Goal: Task Accomplishment & Management: Use online tool/utility

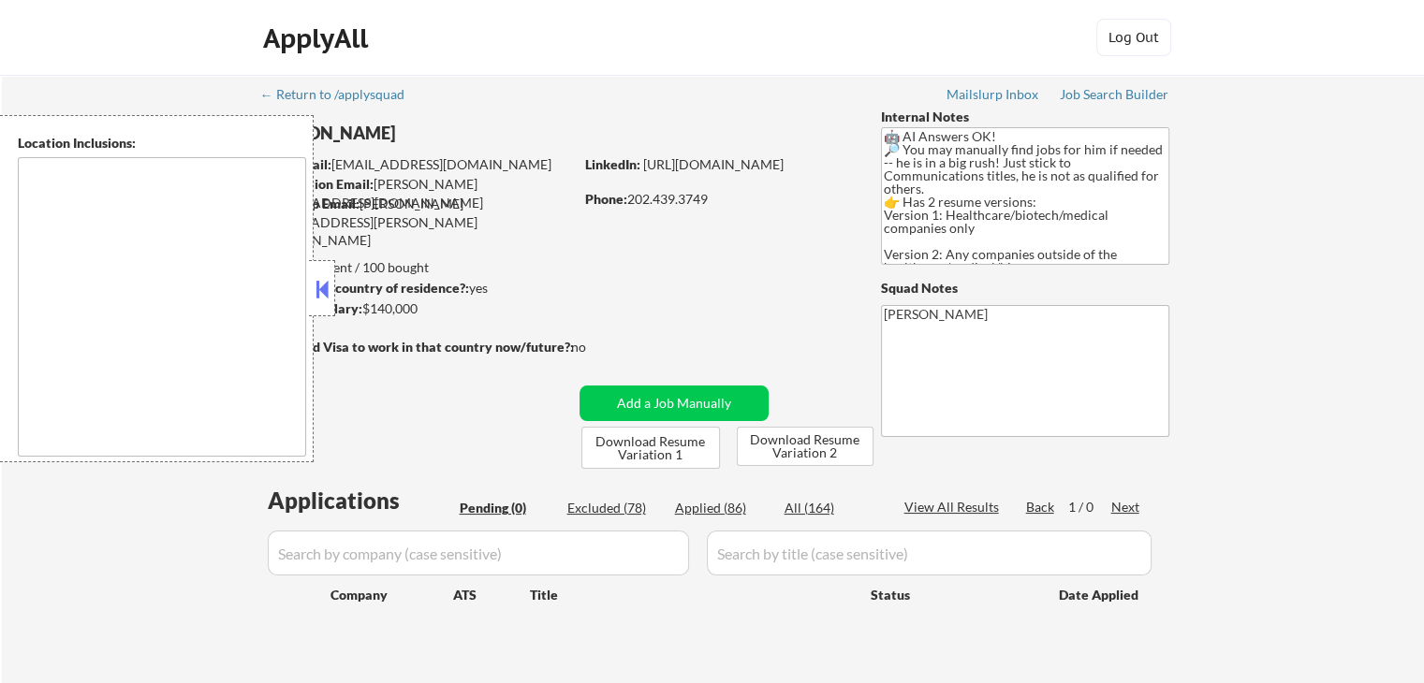
type textarea "[GEOGRAPHIC_DATA], [GEOGRAPHIC_DATA] [GEOGRAPHIC_DATA], [GEOGRAPHIC_DATA] [GEOG…"
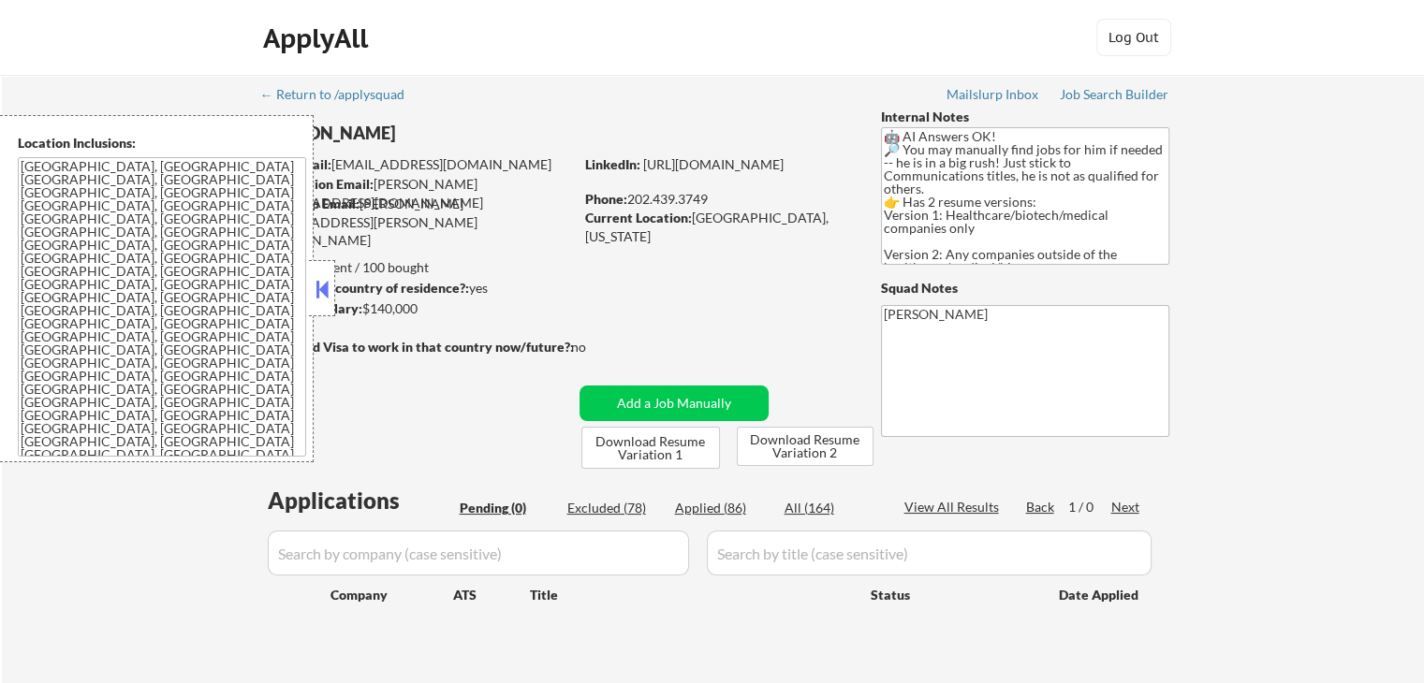
click at [318, 301] on button at bounding box center [322, 289] width 21 height 28
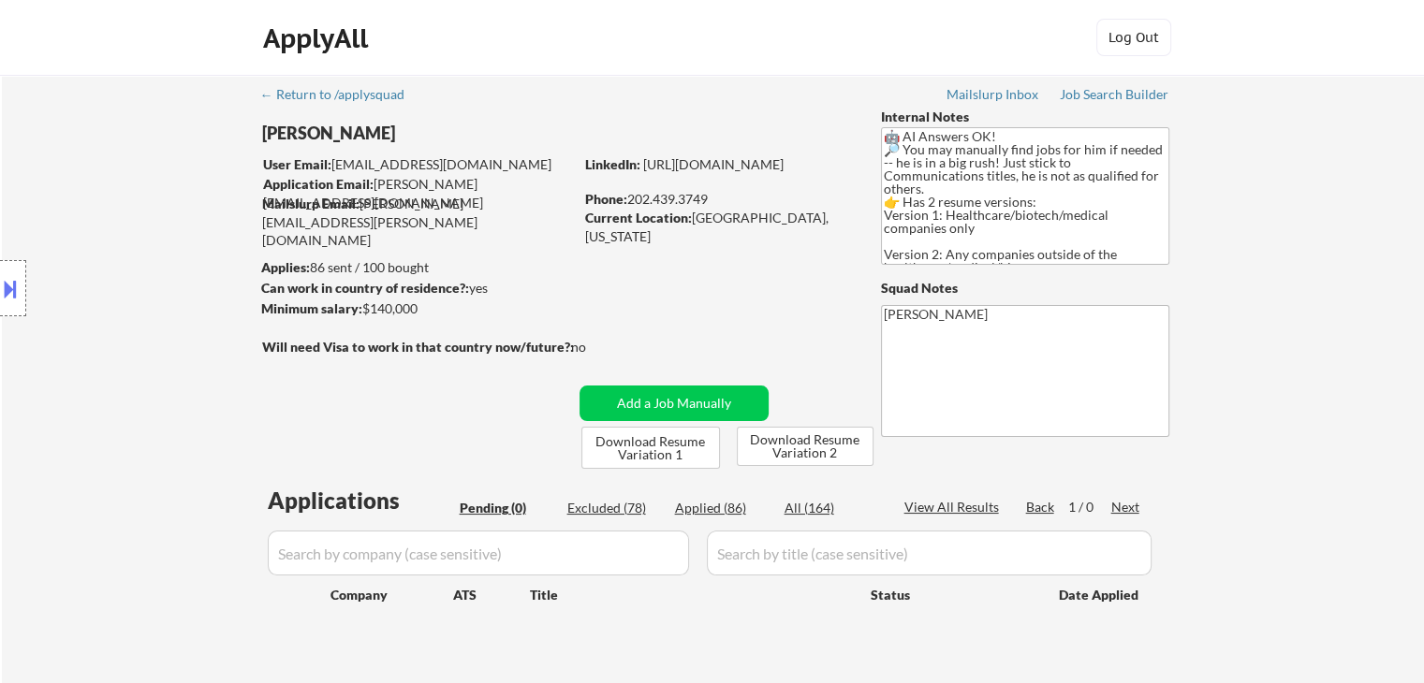
click at [194, 282] on div "Location Inclusions: [GEOGRAPHIC_DATA], [GEOGRAPHIC_DATA] [GEOGRAPHIC_DATA], [G…" at bounding box center [167, 288] width 335 height 347
click at [193, 282] on div "Location Inclusions: [GEOGRAPHIC_DATA], [GEOGRAPHIC_DATA] [GEOGRAPHIC_DATA], [G…" at bounding box center [167, 288] width 335 height 347
click at [191, 277] on div "Location Inclusions: [GEOGRAPHIC_DATA], [GEOGRAPHIC_DATA] [GEOGRAPHIC_DATA], [G…" at bounding box center [167, 288] width 335 height 347
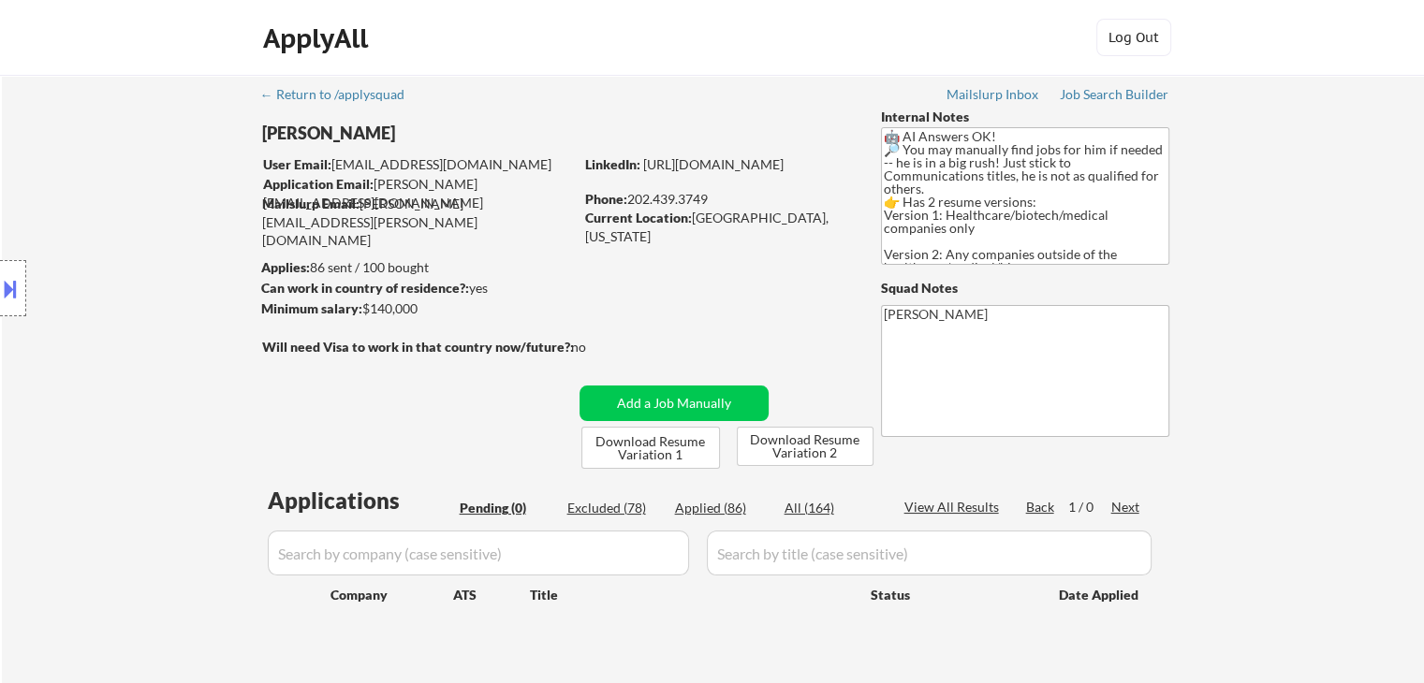
click at [191, 277] on div "Location Inclusions: [GEOGRAPHIC_DATA], [GEOGRAPHIC_DATA] [GEOGRAPHIC_DATA], [G…" at bounding box center [167, 288] width 335 height 347
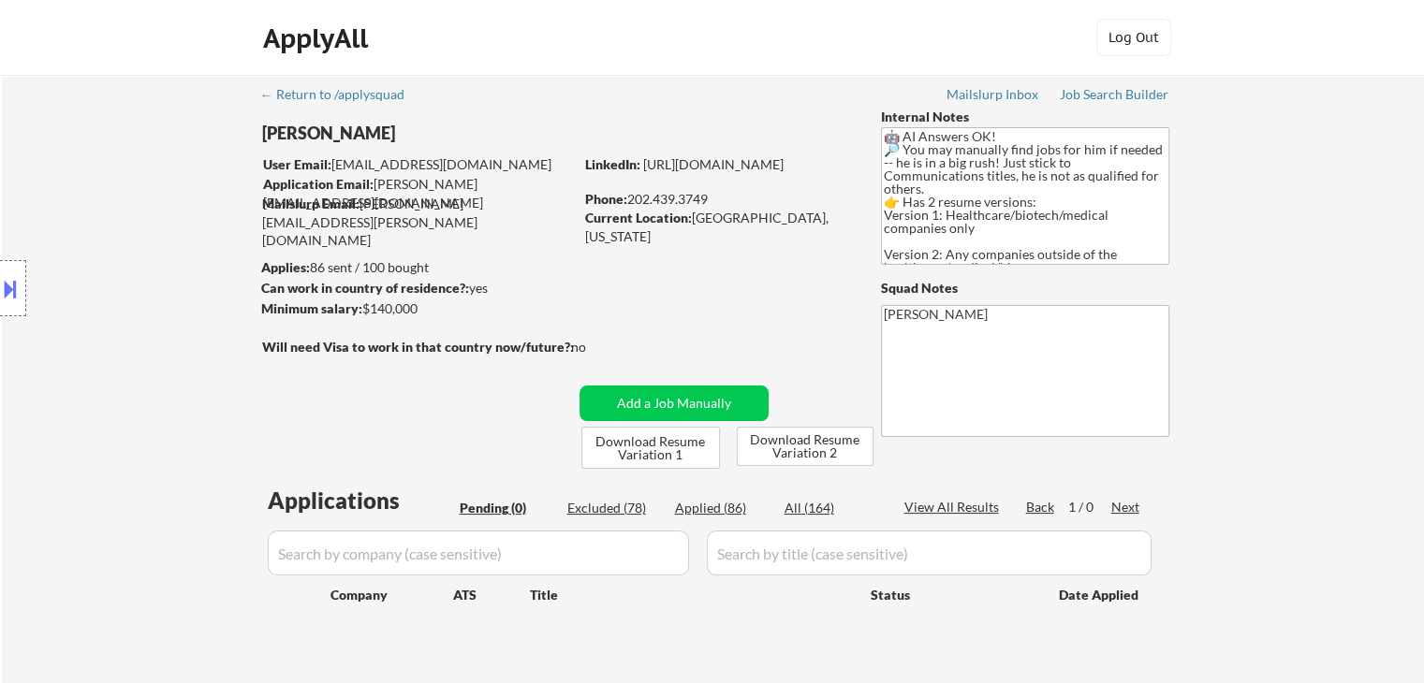
click at [191, 277] on div "Location Inclusions: [GEOGRAPHIC_DATA], [GEOGRAPHIC_DATA] [GEOGRAPHIC_DATA], [G…" at bounding box center [167, 288] width 335 height 347
click at [191, 276] on div "Location Inclusions: [GEOGRAPHIC_DATA], [GEOGRAPHIC_DATA] [GEOGRAPHIC_DATA], [G…" at bounding box center [167, 288] width 335 height 347
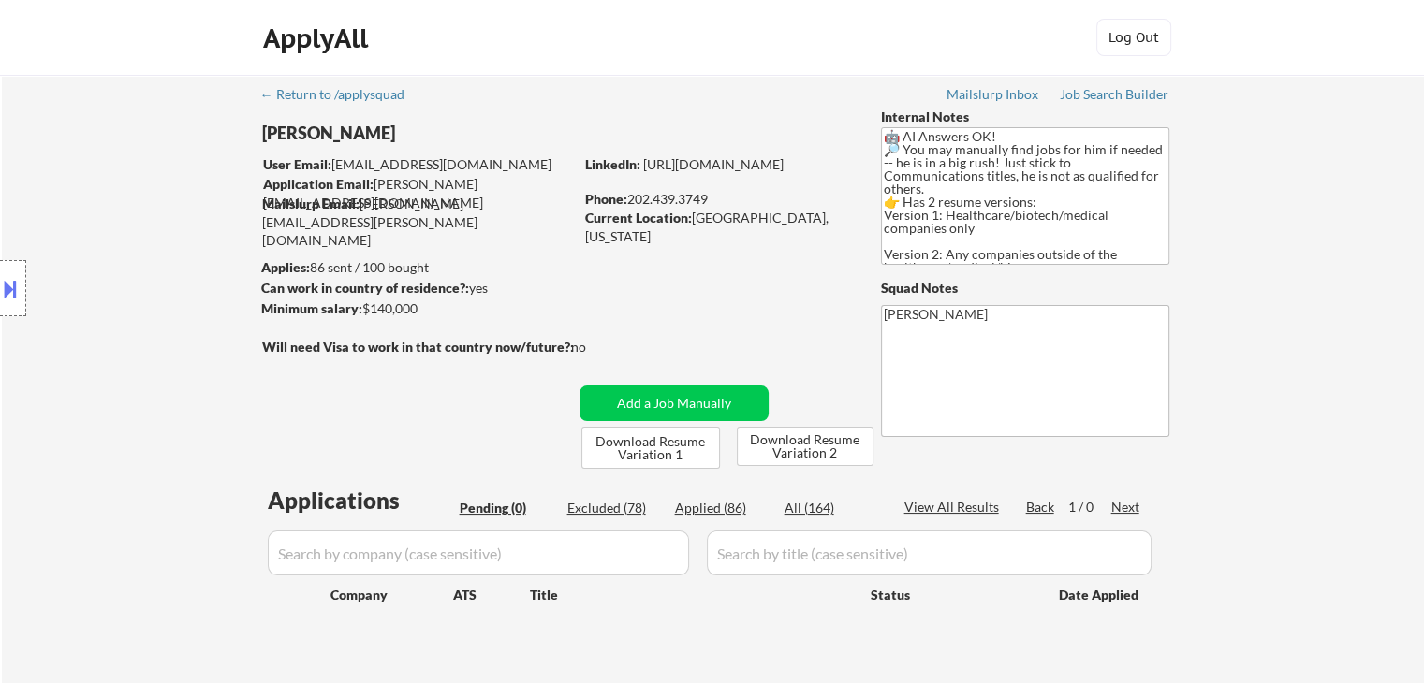
click at [191, 276] on div "Location Inclusions: [GEOGRAPHIC_DATA], [GEOGRAPHIC_DATA] [GEOGRAPHIC_DATA], [G…" at bounding box center [167, 288] width 335 height 347
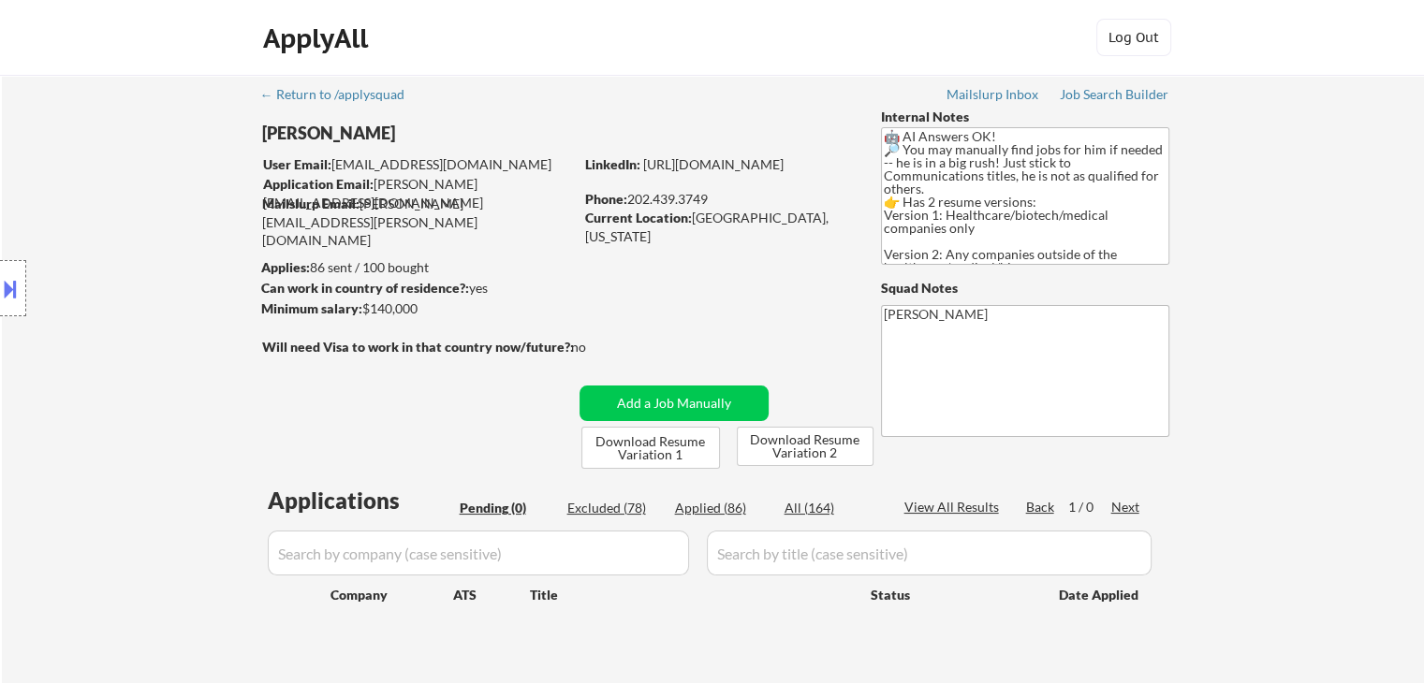
click at [191, 276] on div "Location Inclusions: [GEOGRAPHIC_DATA], [GEOGRAPHIC_DATA] [GEOGRAPHIC_DATA], [G…" at bounding box center [167, 288] width 335 height 347
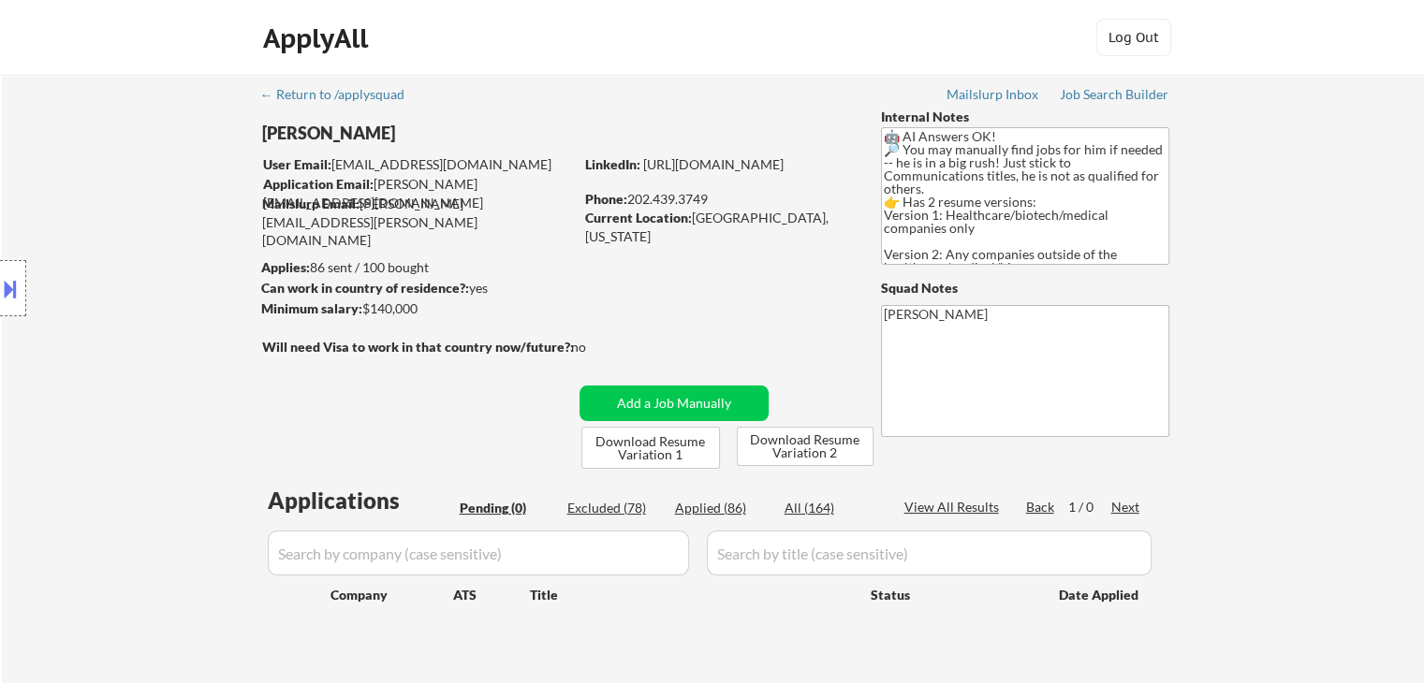
click at [191, 276] on div "Location Inclusions: [GEOGRAPHIC_DATA], [GEOGRAPHIC_DATA] [GEOGRAPHIC_DATA], [G…" at bounding box center [167, 288] width 335 height 347
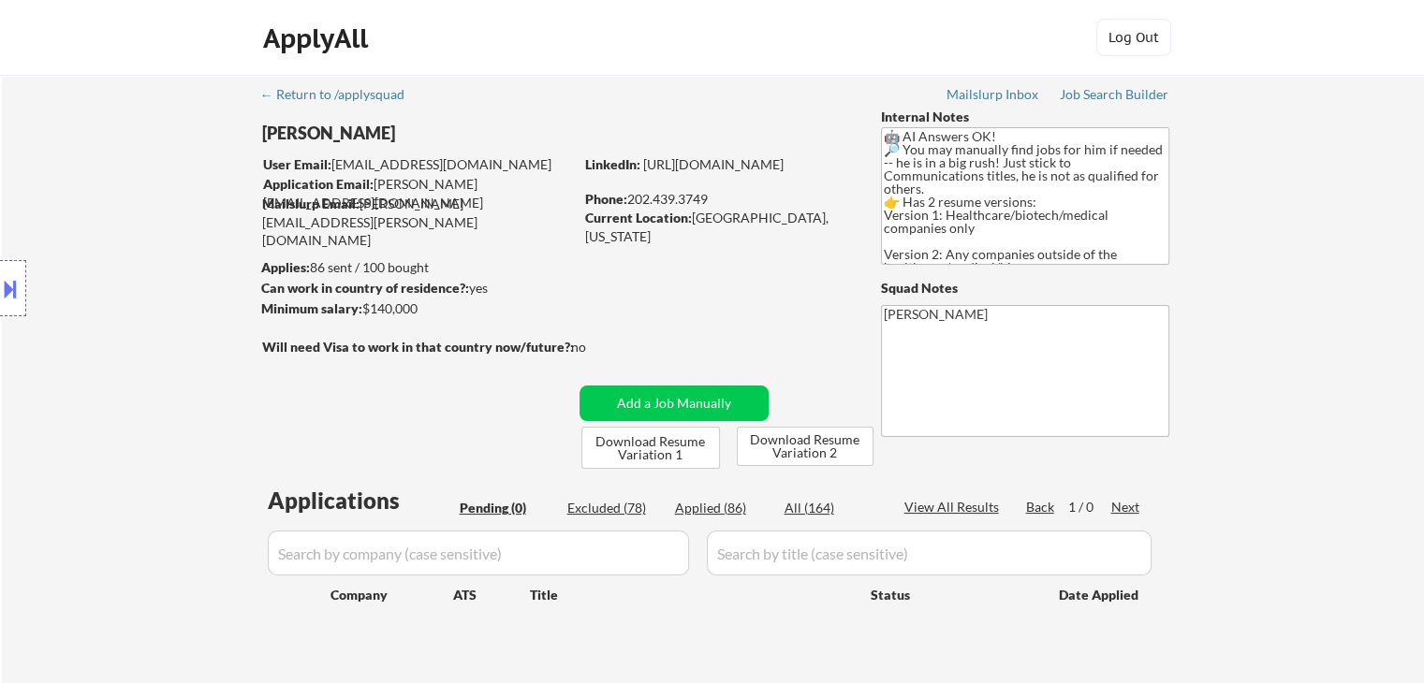
click at [191, 276] on div "Location Inclusions: [GEOGRAPHIC_DATA], [GEOGRAPHIC_DATA] [GEOGRAPHIC_DATA], [G…" at bounding box center [167, 288] width 335 height 347
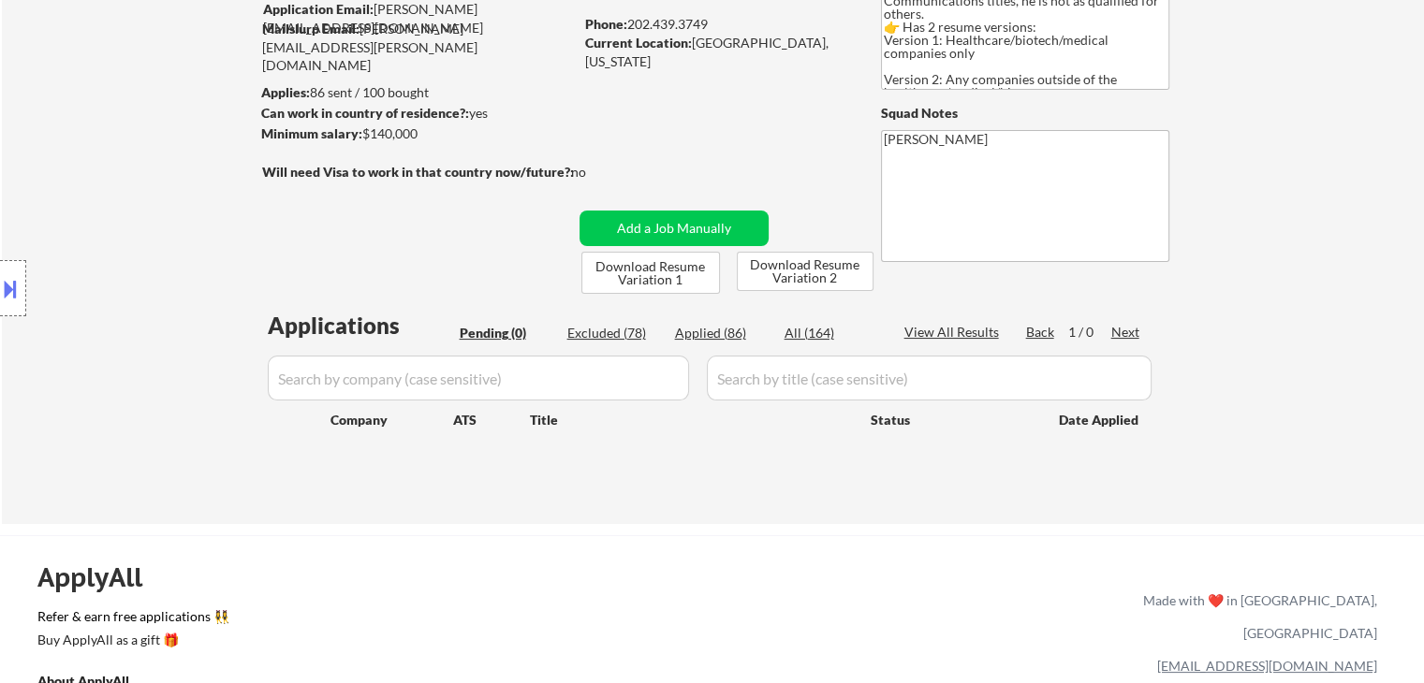
scroll to position [187, 0]
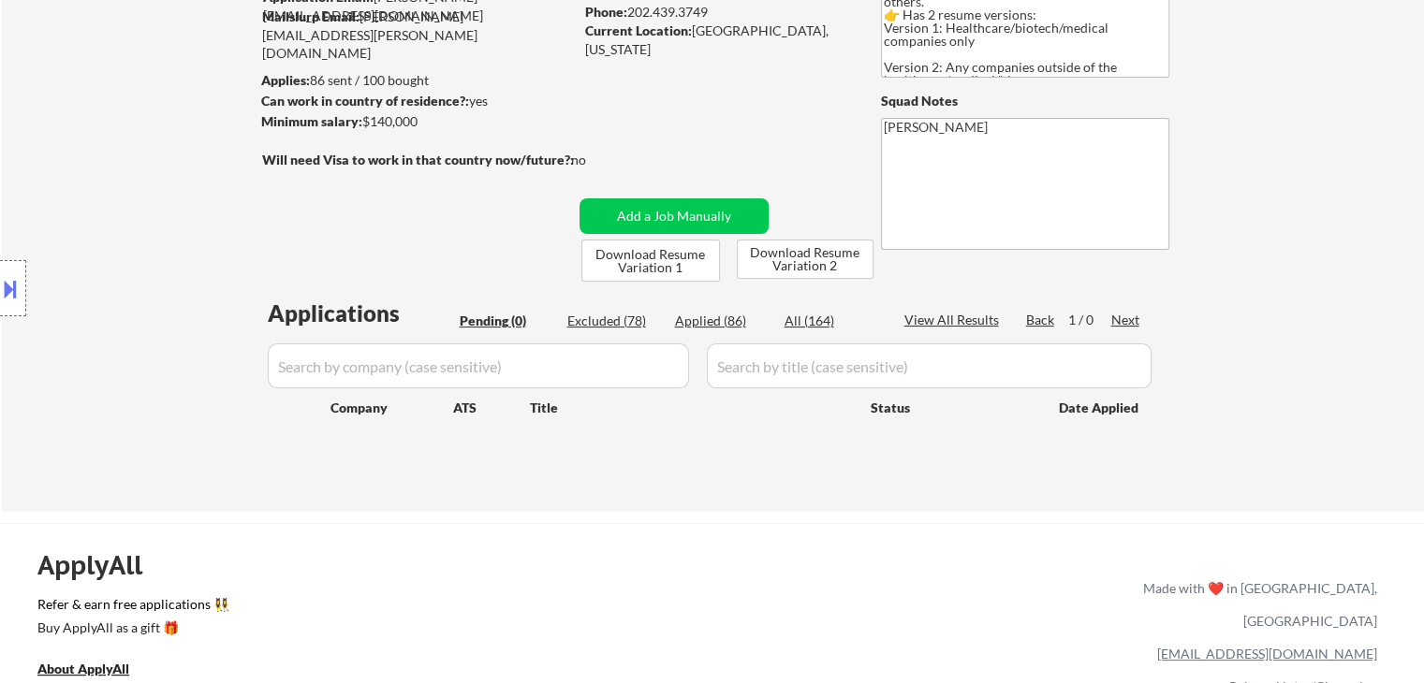
click at [208, 285] on div "Location Inclusions: [GEOGRAPHIC_DATA], [GEOGRAPHIC_DATA] [GEOGRAPHIC_DATA], [G…" at bounding box center [167, 288] width 335 height 347
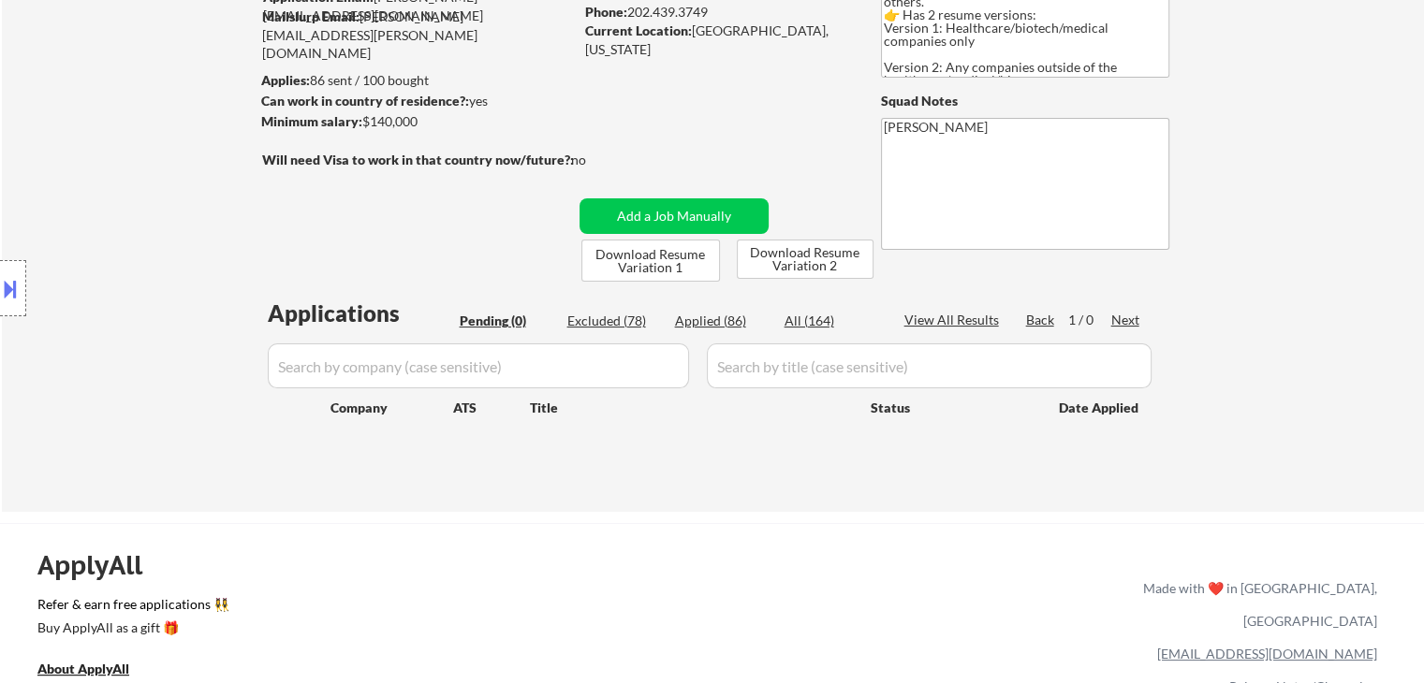
click at [208, 285] on div "Location Inclusions: [GEOGRAPHIC_DATA], [GEOGRAPHIC_DATA] [GEOGRAPHIC_DATA], [G…" at bounding box center [167, 288] width 335 height 347
click at [168, 281] on div "Location Inclusions: [GEOGRAPHIC_DATA], [GEOGRAPHIC_DATA] [GEOGRAPHIC_DATA], [G…" at bounding box center [167, 288] width 335 height 347
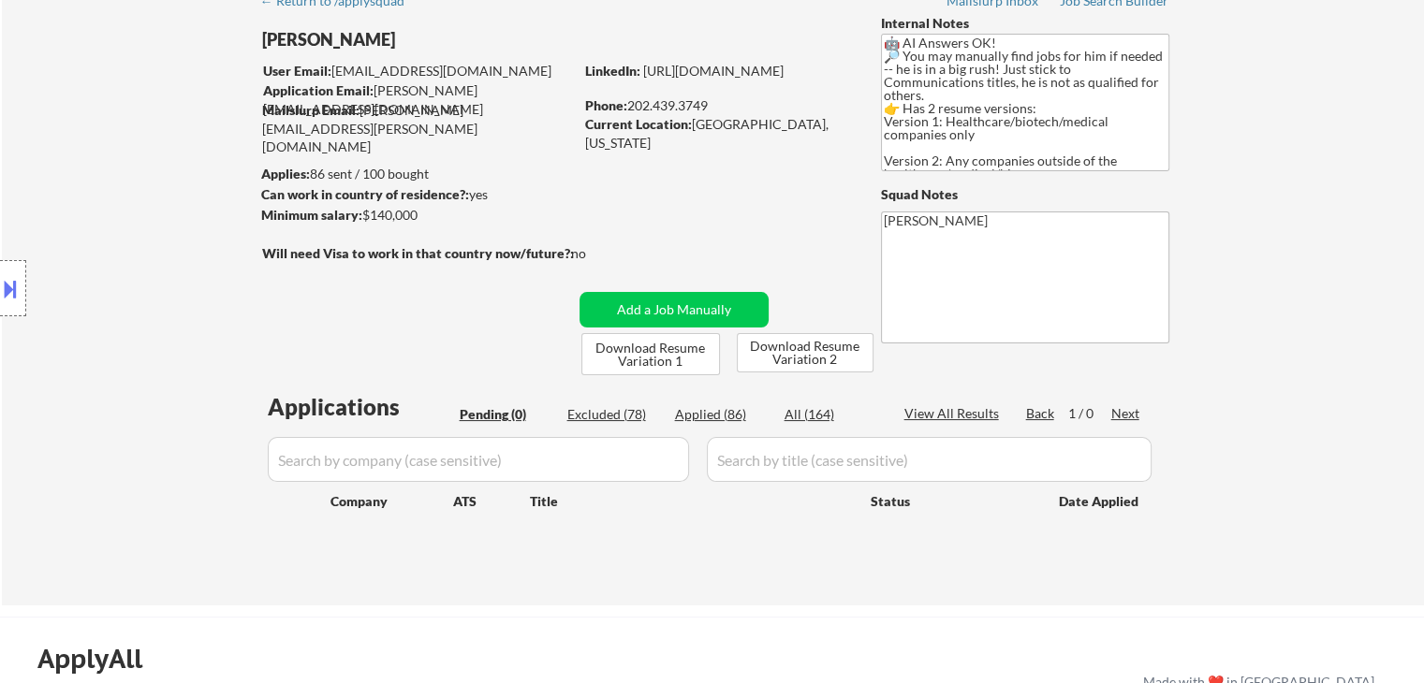
click at [168, 281] on div "Location Inclusions: [GEOGRAPHIC_DATA], [GEOGRAPHIC_DATA] [GEOGRAPHIC_DATA], [G…" at bounding box center [167, 288] width 335 height 347
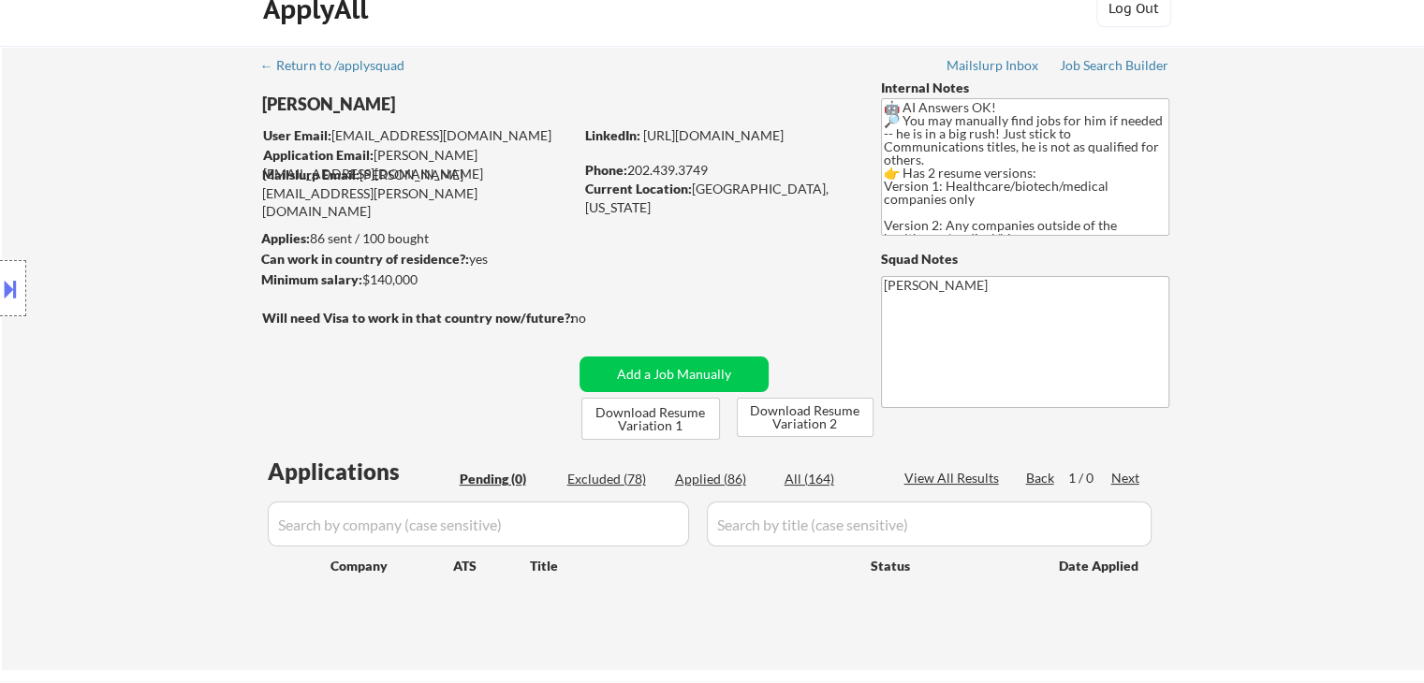
scroll to position [0, 0]
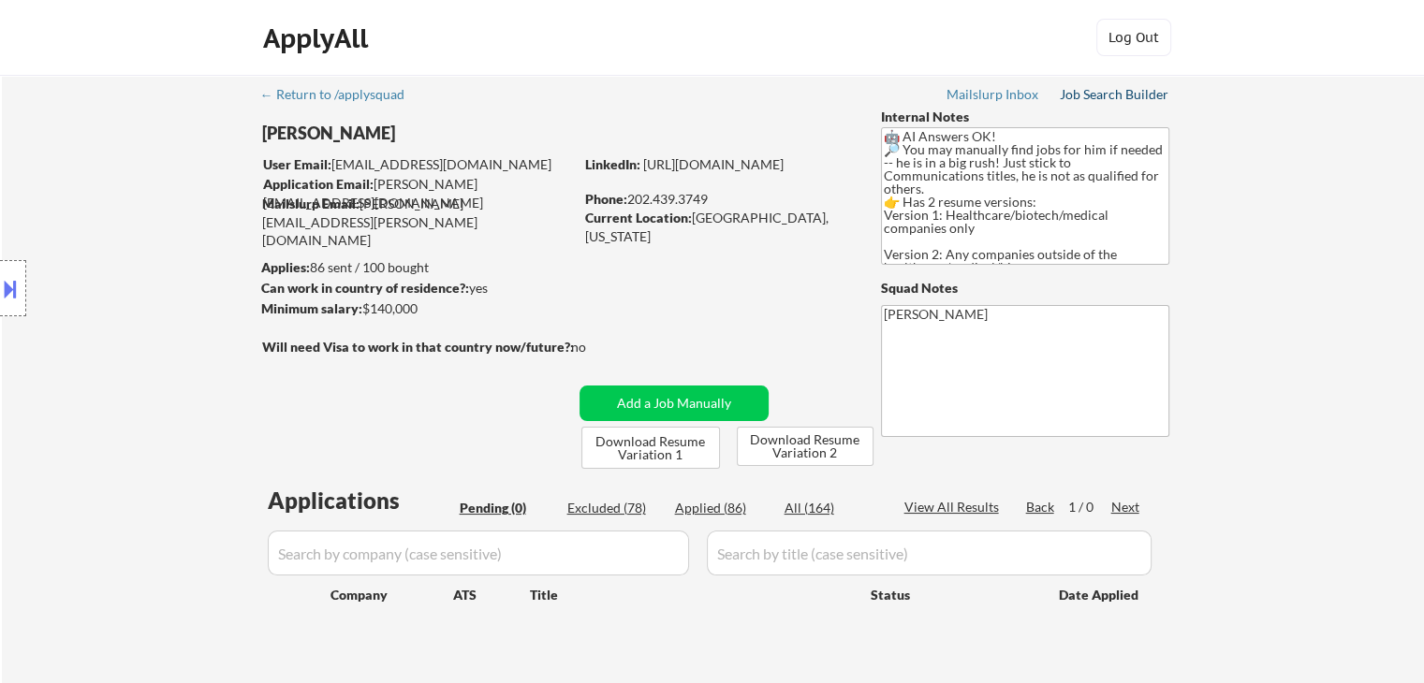
click at [1097, 92] on div "Job Search Builder" at bounding box center [1115, 94] width 110 height 13
click at [158, 173] on div "Location Inclusions: [GEOGRAPHIC_DATA], [GEOGRAPHIC_DATA] [GEOGRAPHIC_DATA], [G…" at bounding box center [167, 288] width 335 height 347
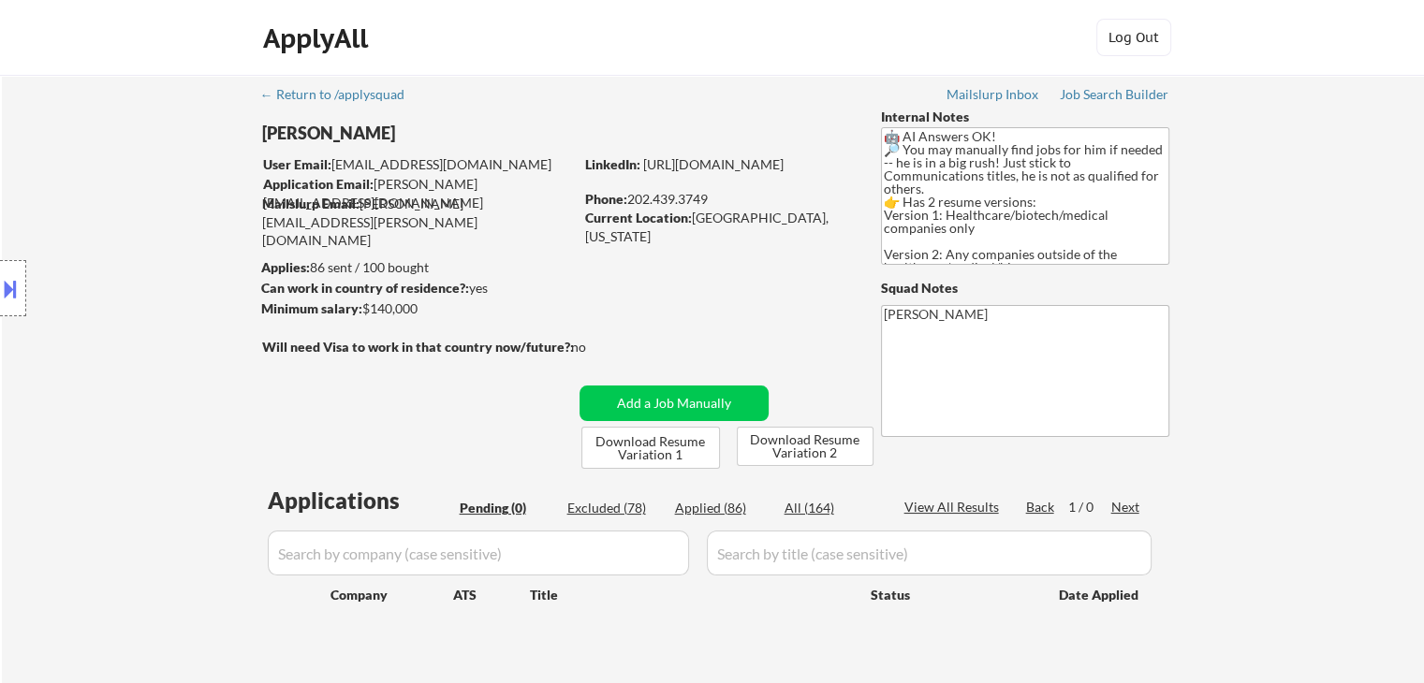
click at [158, 173] on div "Location Inclusions: [GEOGRAPHIC_DATA], [GEOGRAPHIC_DATA] [GEOGRAPHIC_DATA], [G…" at bounding box center [167, 288] width 335 height 347
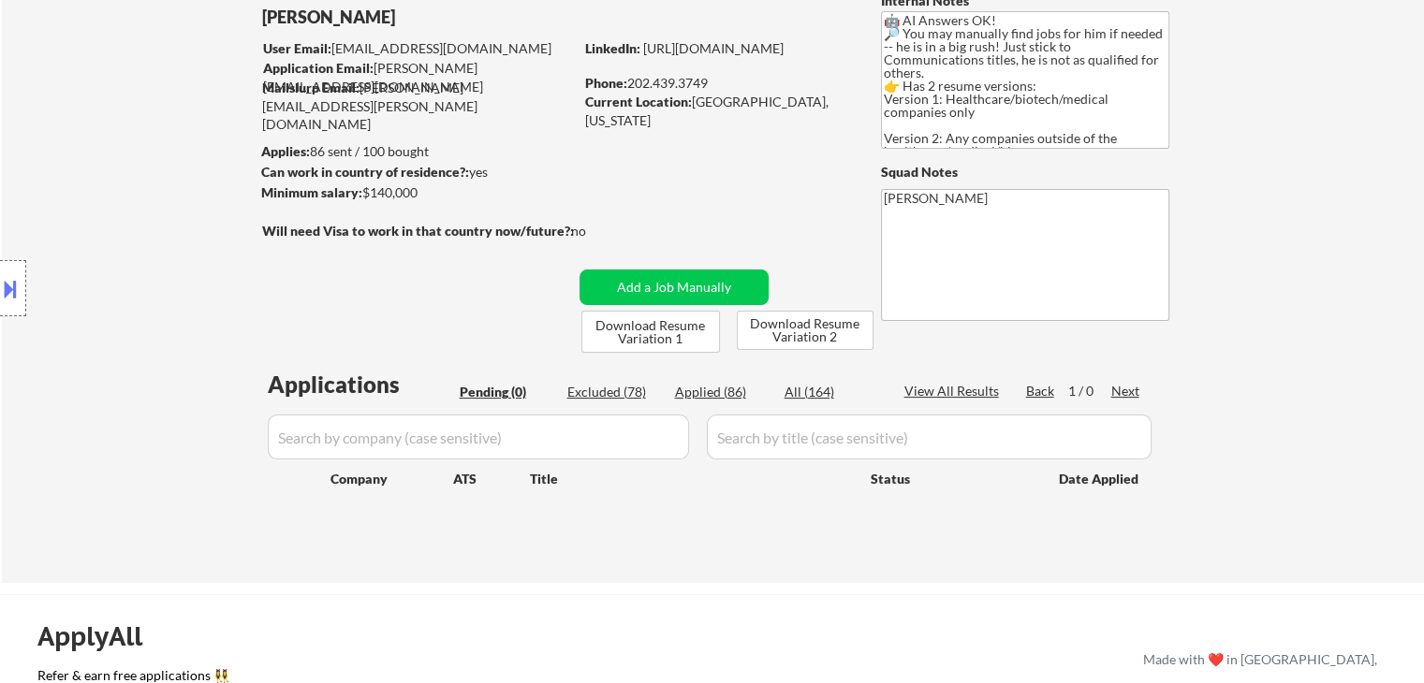
scroll to position [187, 0]
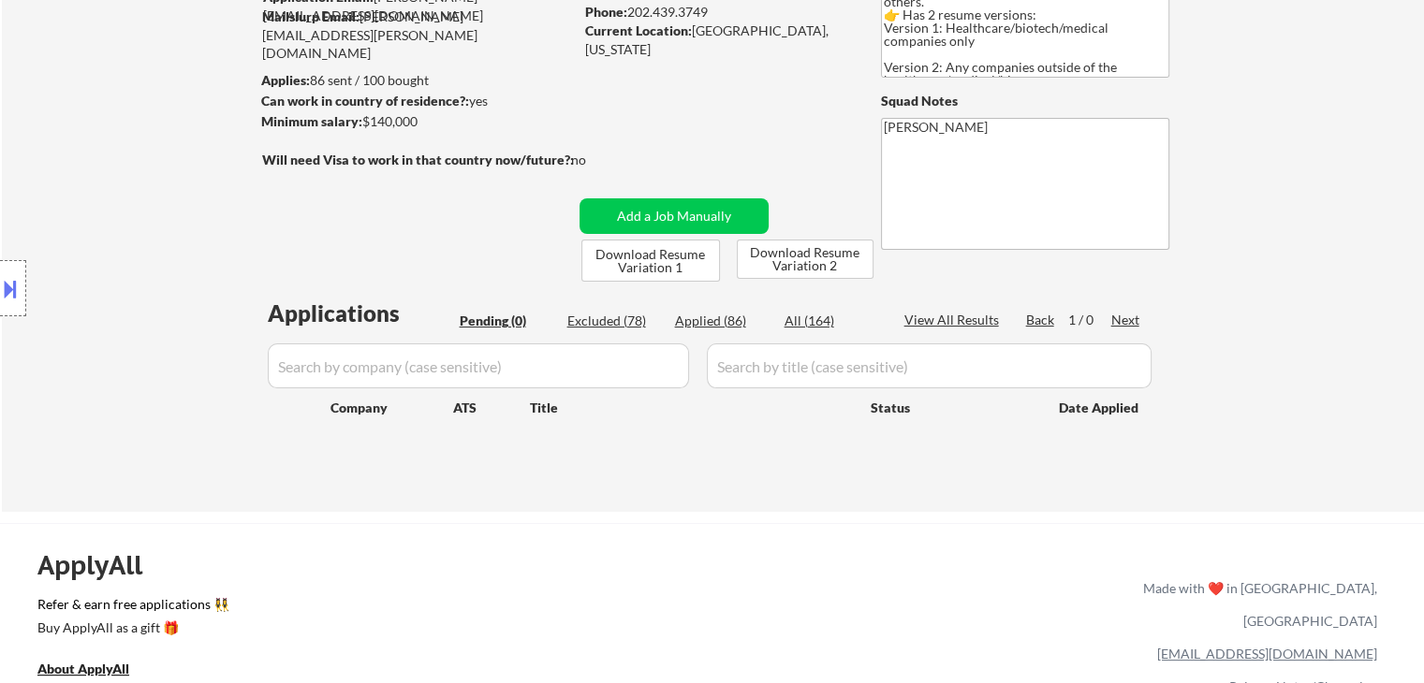
click at [158, 173] on div "Location Inclusions: [GEOGRAPHIC_DATA], [GEOGRAPHIC_DATA] [GEOGRAPHIC_DATA], [G…" at bounding box center [167, 288] width 335 height 347
click at [157, 173] on div "Location Inclusions: [GEOGRAPHIC_DATA], [GEOGRAPHIC_DATA] [GEOGRAPHIC_DATA], [G…" at bounding box center [167, 288] width 335 height 347
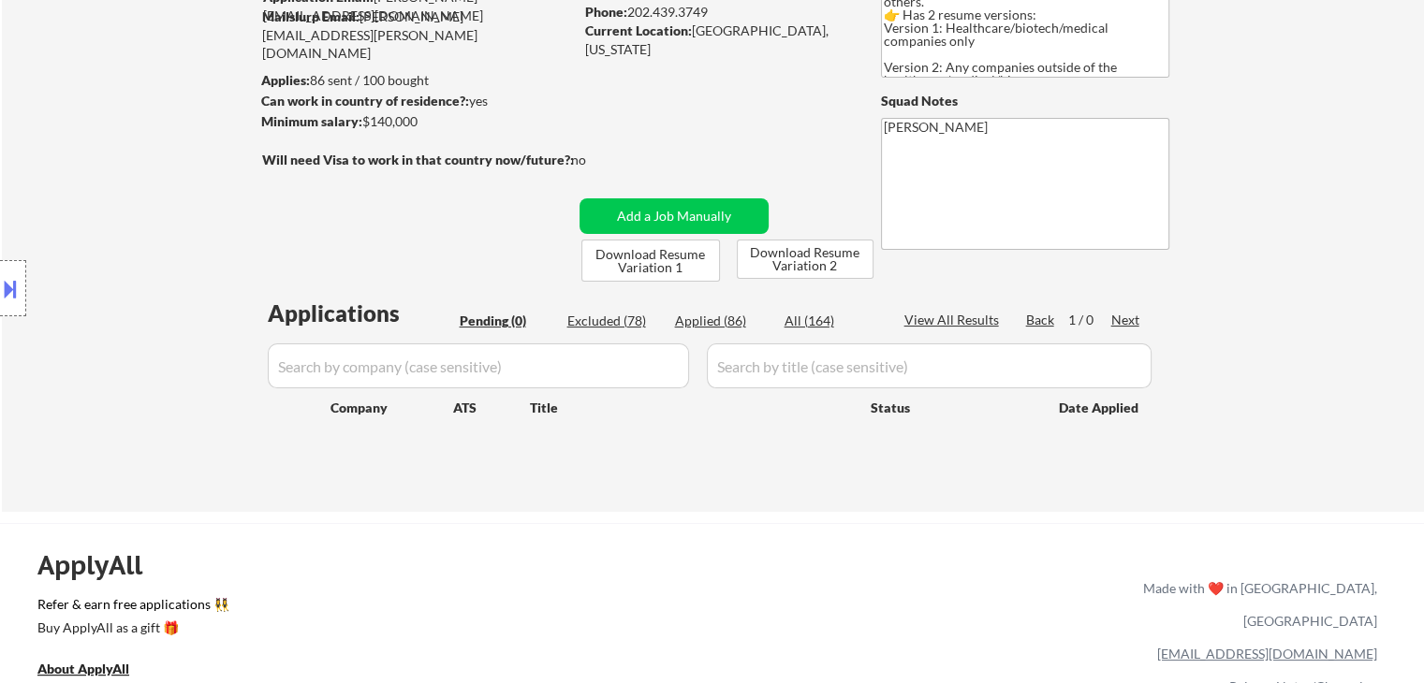
click at [157, 173] on div "Location Inclusions: [GEOGRAPHIC_DATA], [GEOGRAPHIC_DATA] [GEOGRAPHIC_DATA], [G…" at bounding box center [167, 288] width 335 height 347
click at [156, 174] on div "Location Inclusions: [GEOGRAPHIC_DATA], [GEOGRAPHIC_DATA] [GEOGRAPHIC_DATA], [G…" at bounding box center [167, 288] width 335 height 347
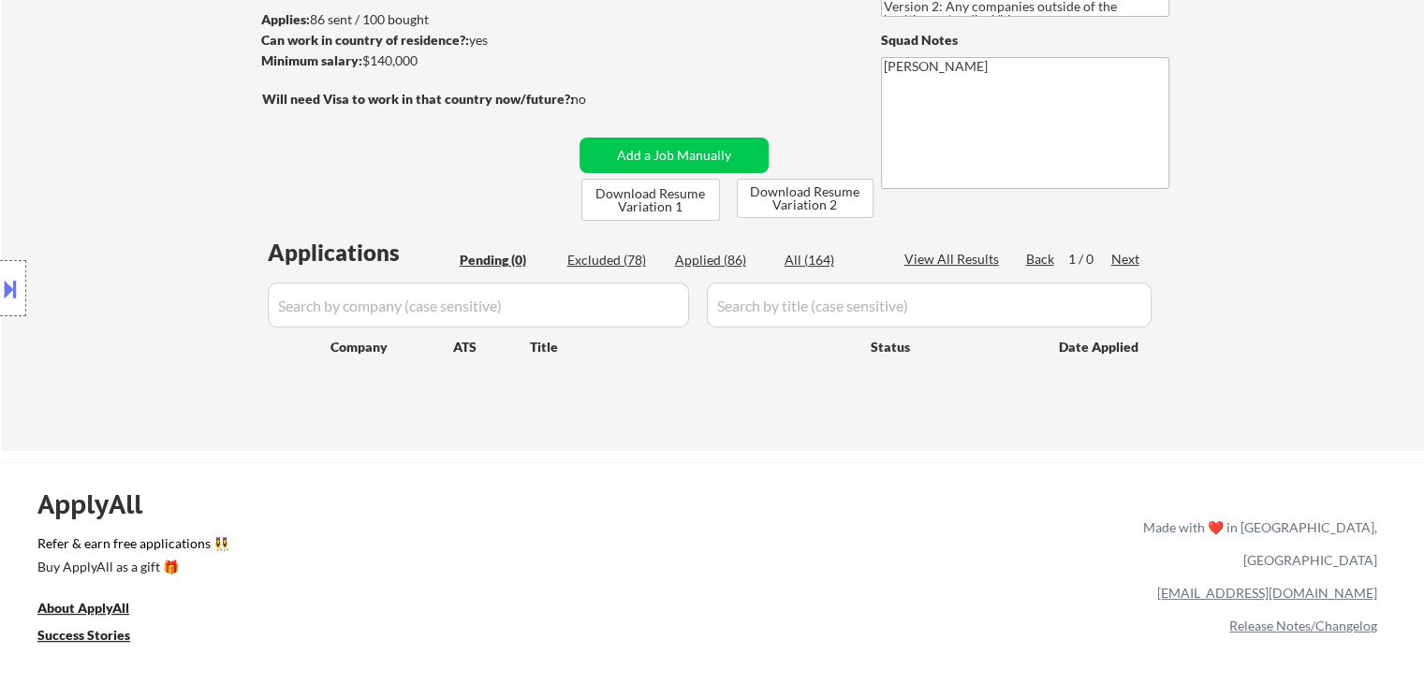
scroll to position [281, 0]
